Goal: Task Accomplishment & Management: Use online tool/utility

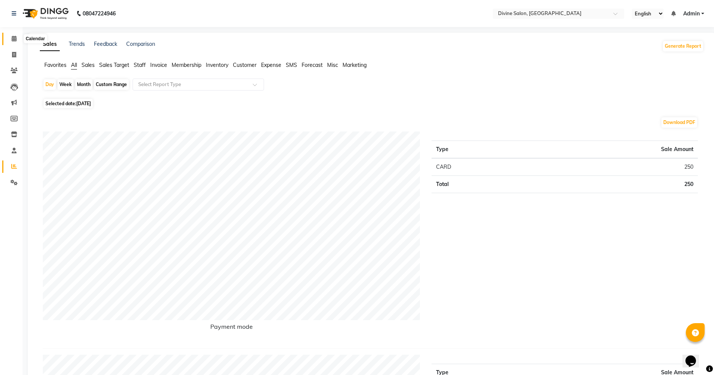
click at [13, 36] on icon at bounding box center [14, 39] width 5 height 6
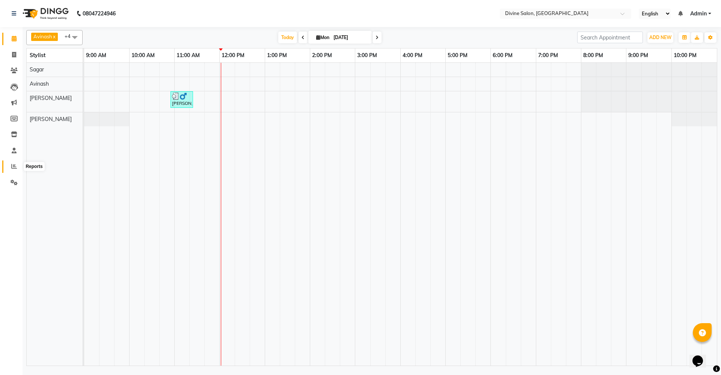
click at [13, 166] on icon at bounding box center [14, 166] width 6 height 6
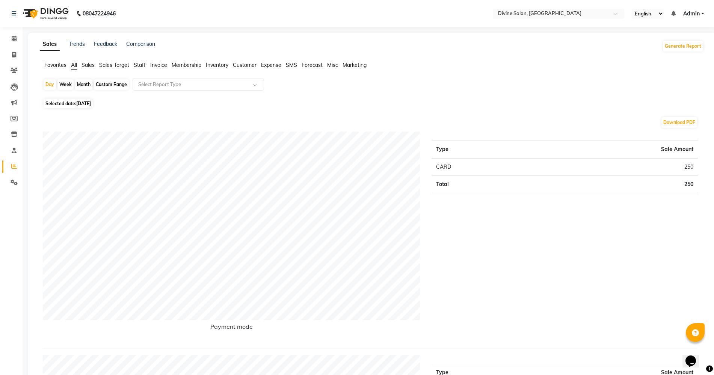
click at [84, 87] on div "Month" at bounding box center [83, 84] width 17 height 11
select select "9"
select select "2025"
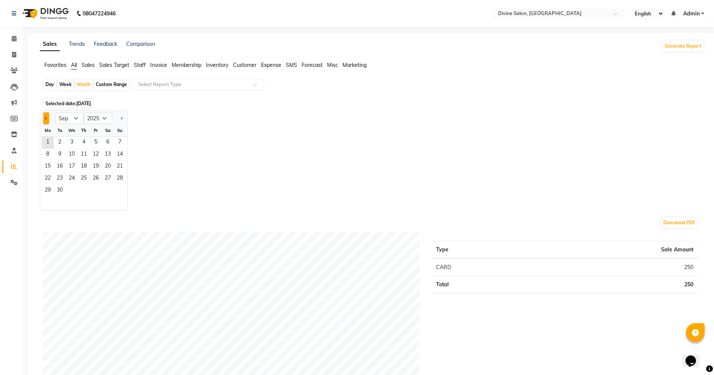
click at [47, 118] on span "Previous month" at bounding box center [46, 117] width 3 height 3
select select "8"
click at [100, 140] on span "1" at bounding box center [96, 143] width 12 height 12
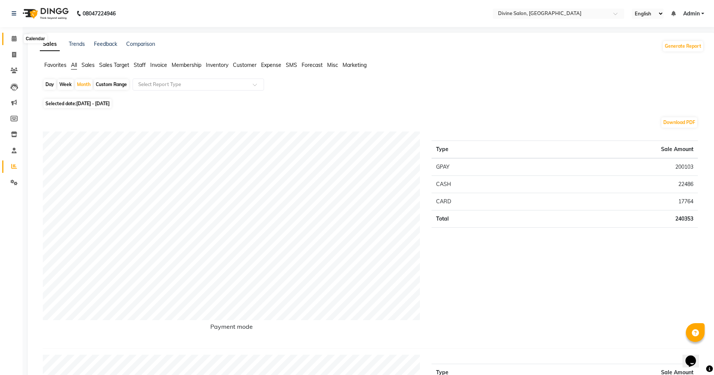
click at [15, 39] on icon at bounding box center [14, 39] width 5 height 6
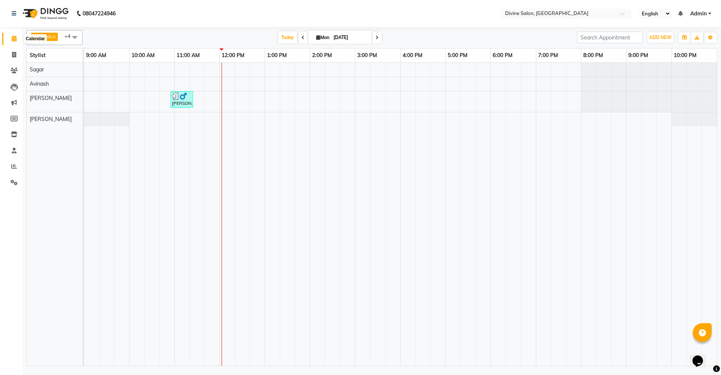
click at [14, 38] on icon at bounding box center [14, 39] width 5 height 6
click at [14, 52] on icon at bounding box center [14, 55] width 4 height 6
select select "service"
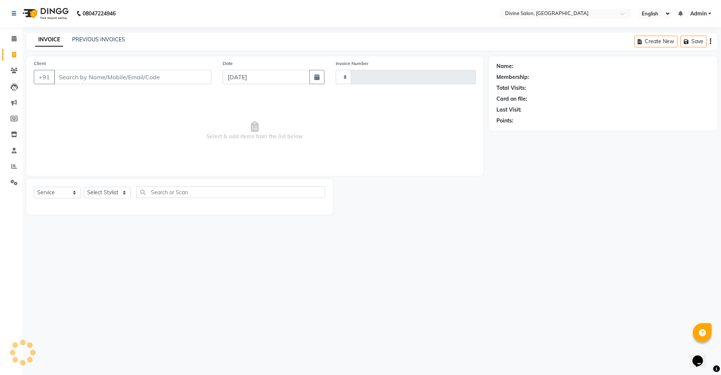
type input "1490"
select select "745"
click at [15, 37] on icon at bounding box center [14, 39] width 5 height 6
